Goal: Information Seeking & Learning: Learn about a topic

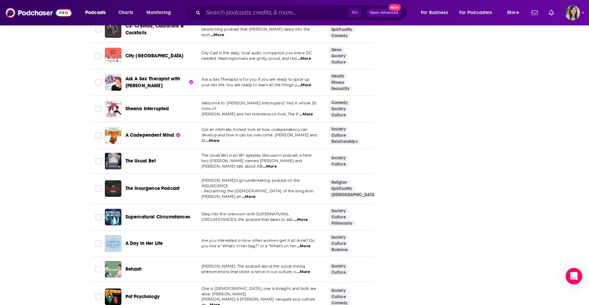
scroll to position [2479, 0]
click at [309, 243] on span "...More" at bounding box center [304, 246] width 14 height 6
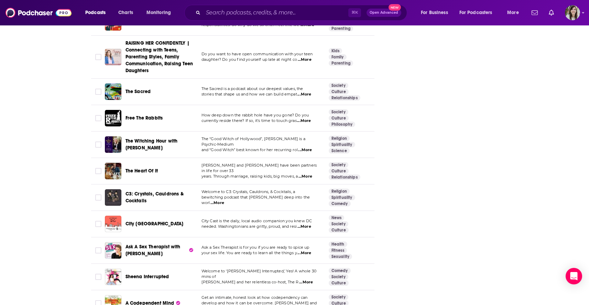
scroll to position [2309, 0]
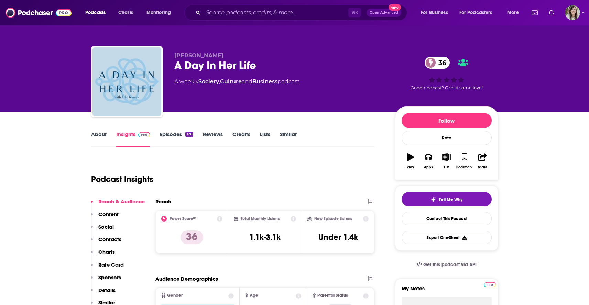
click at [99, 139] on link "About" at bounding box center [98, 139] width 15 height 16
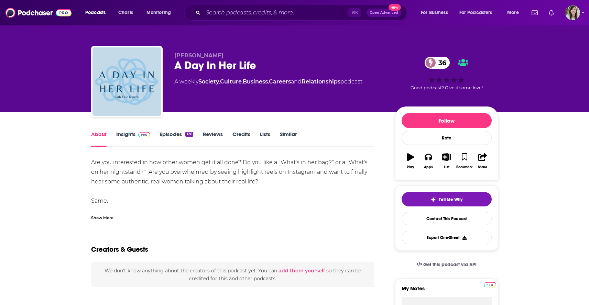
click at [97, 215] on div "Show More" at bounding box center [102, 217] width 22 height 7
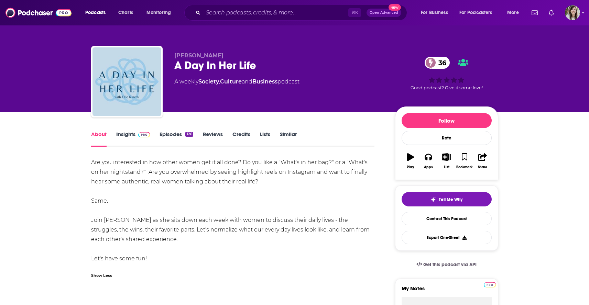
click at [175, 133] on link "Episodes 126" at bounding box center [176, 139] width 33 height 16
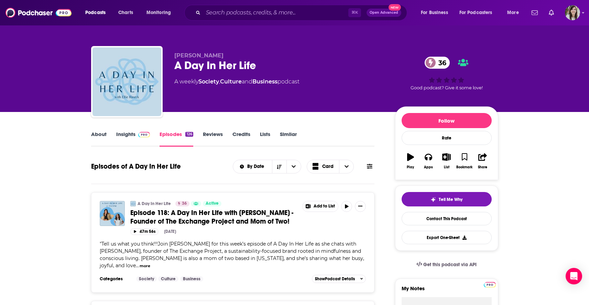
click at [284, 137] on link "Similar" at bounding box center [288, 139] width 17 height 16
